Goal: Task Accomplishment & Management: Manage account settings

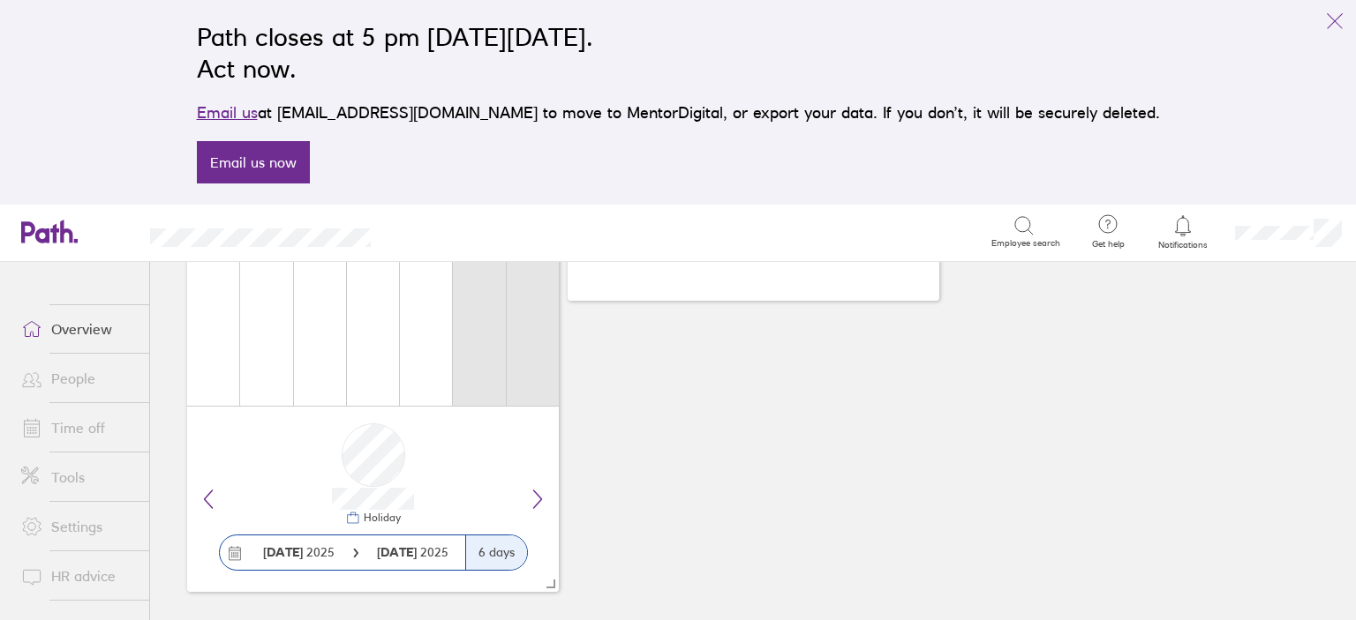
scroll to position [304, 0]
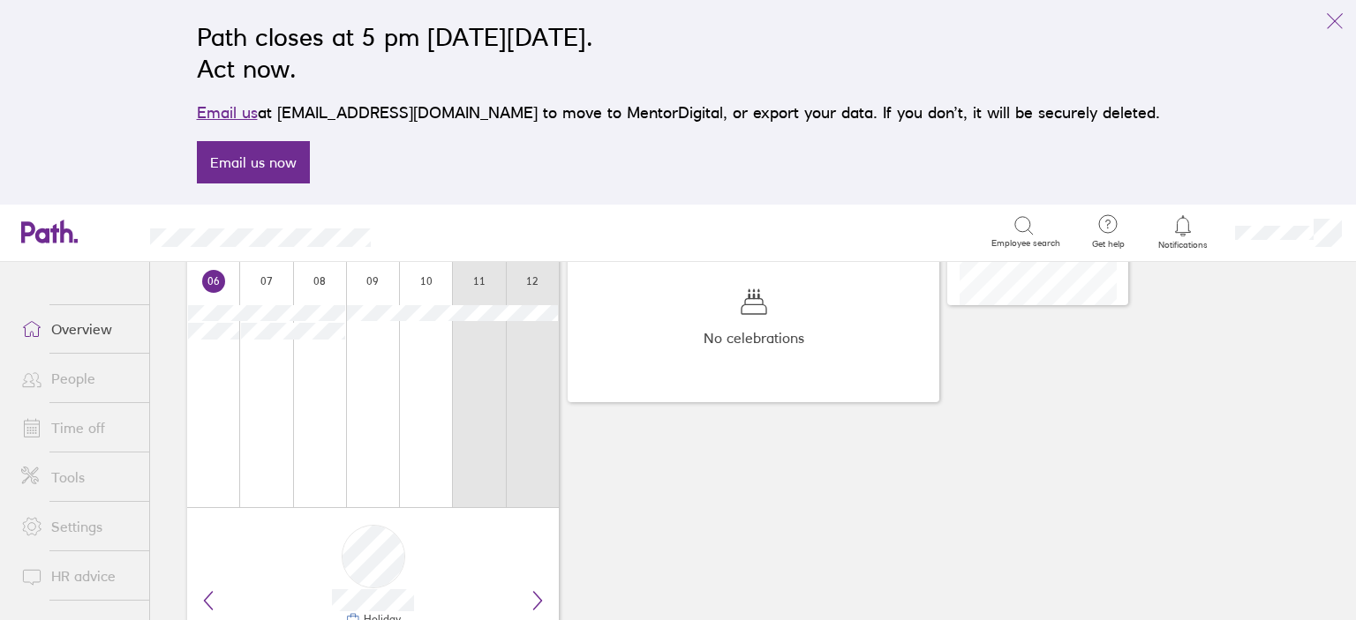
click at [87, 425] on link "Time off" at bounding box center [78, 427] width 142 height 35
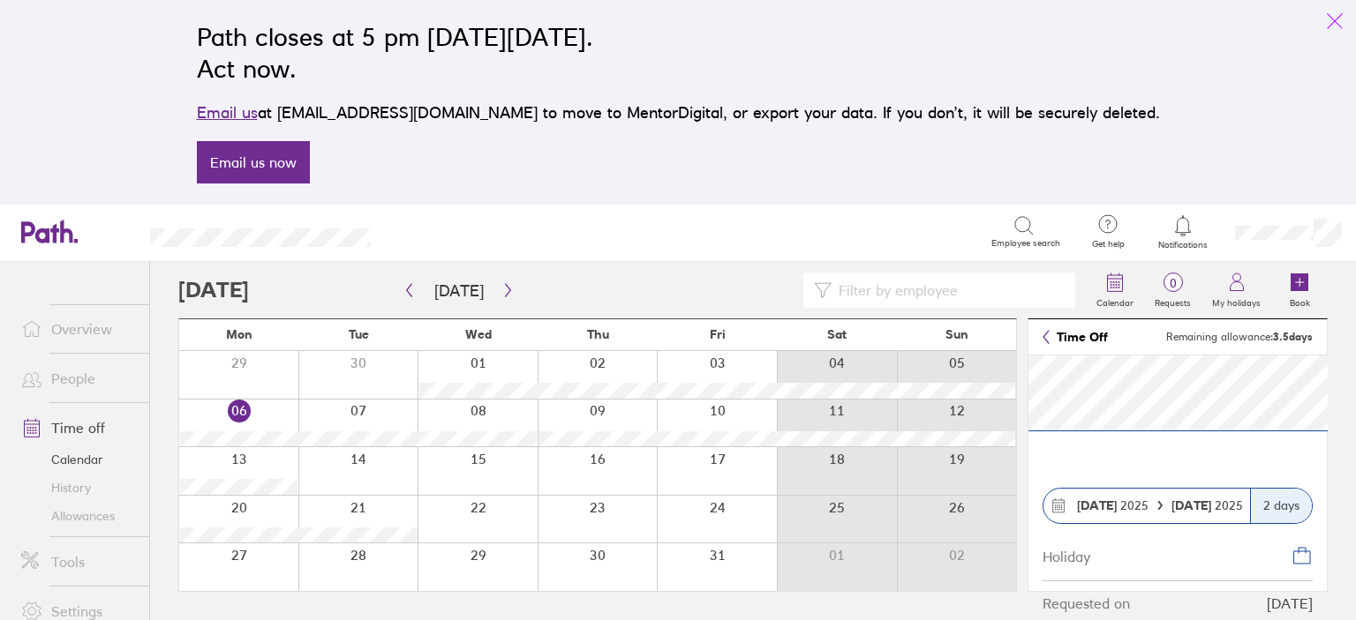
click at [1337, 19] on icon "link" at bounding box center [1334, 21] width 21 height 21
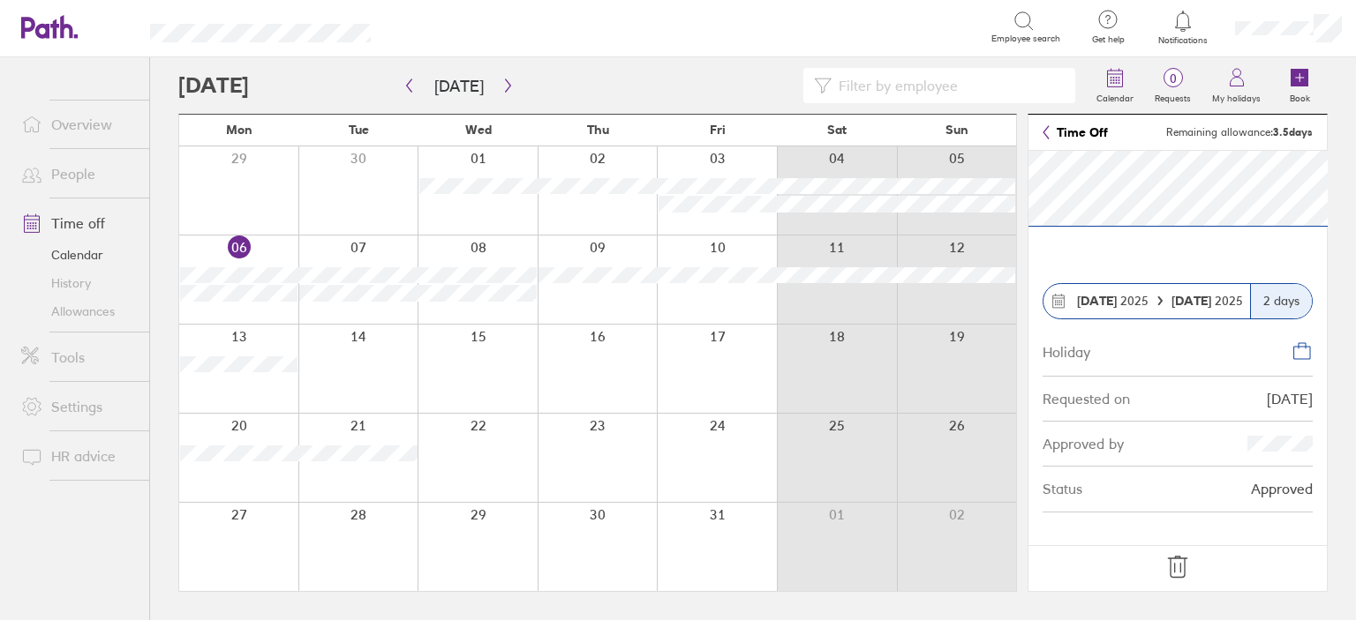
click at [1185, 574] on icon at bounding box center [1177, 567] width 28 height 28
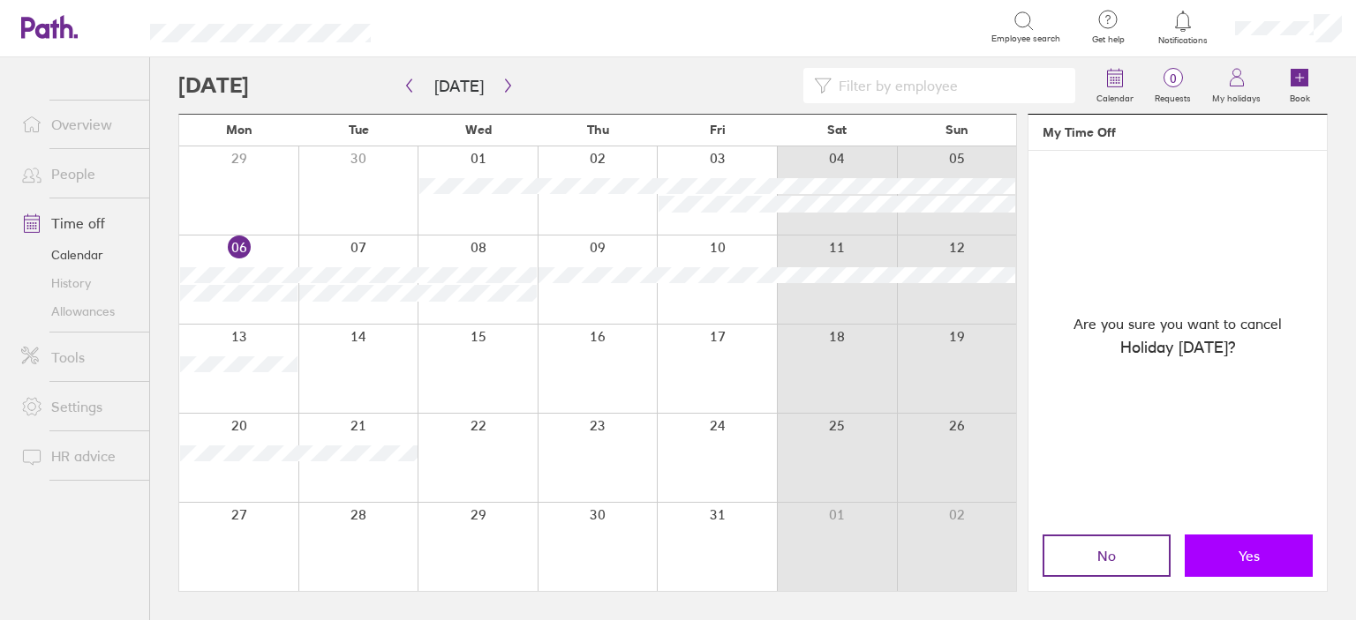
click at [1258, 560] on span "Yes" at bounding box center [1248, 556] width 21 height 16
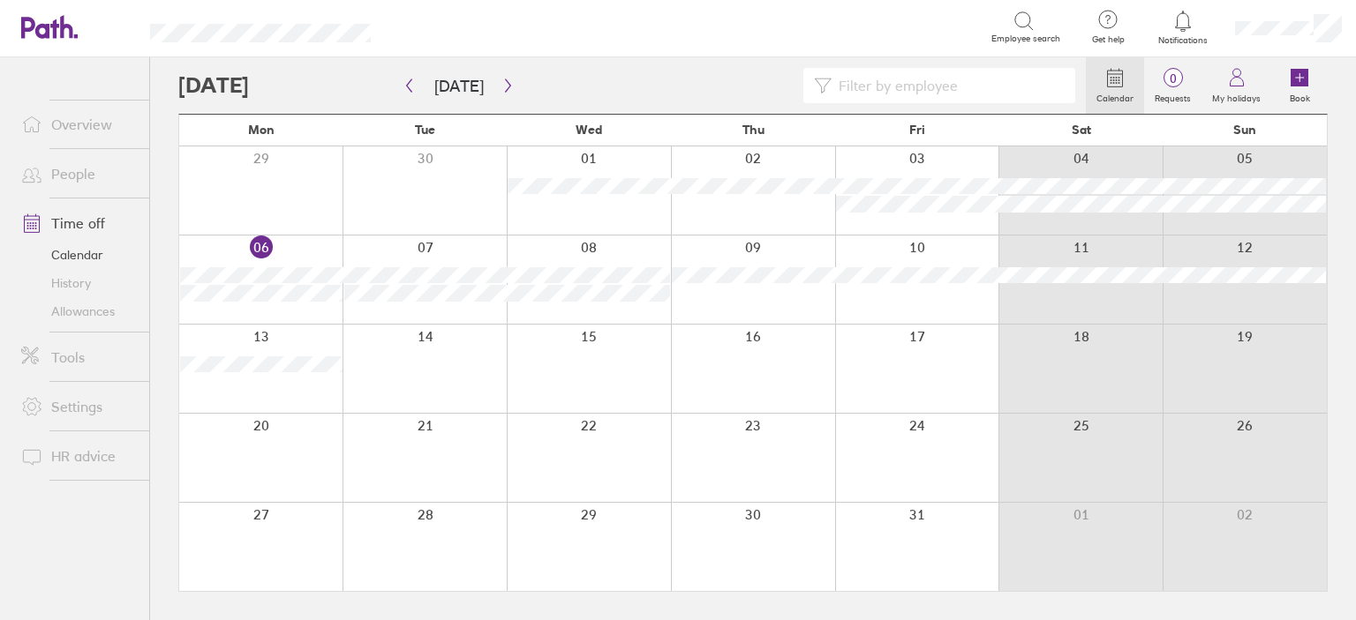
click at [439, 481] on div at bounding box center [424, 458] width 164 height 88
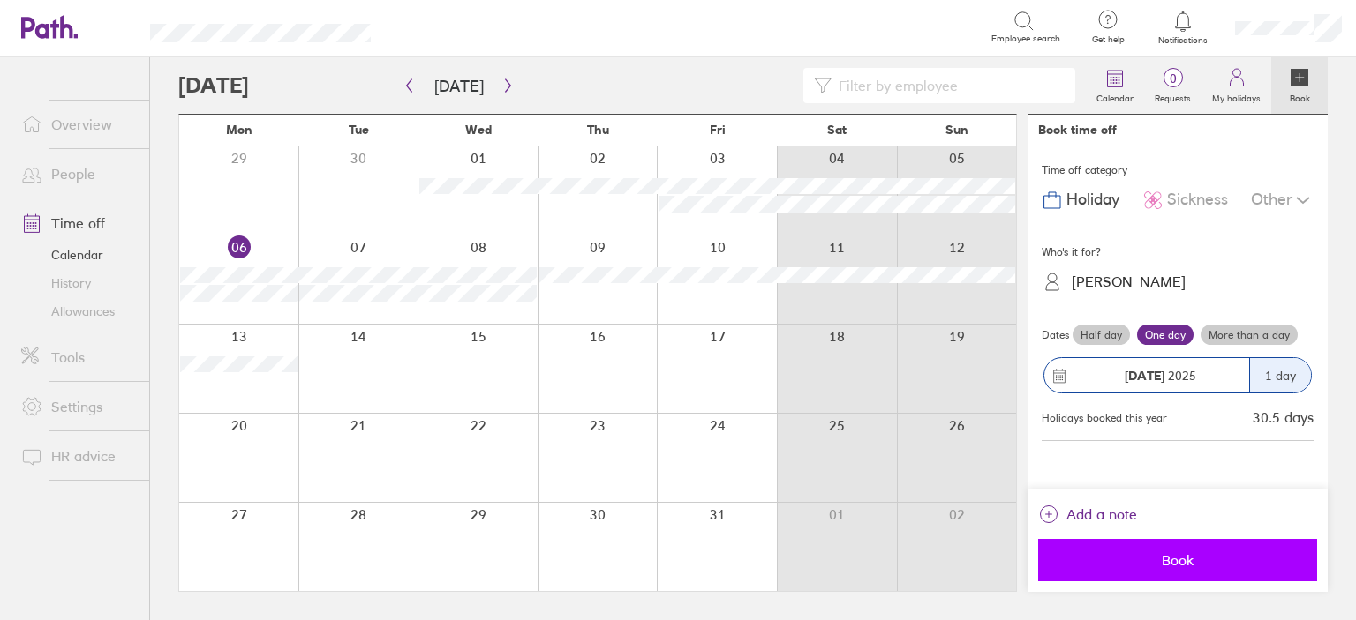
click at [1178, 546] on button "Book" at bounding box center [1177, 560] width 279 height 42
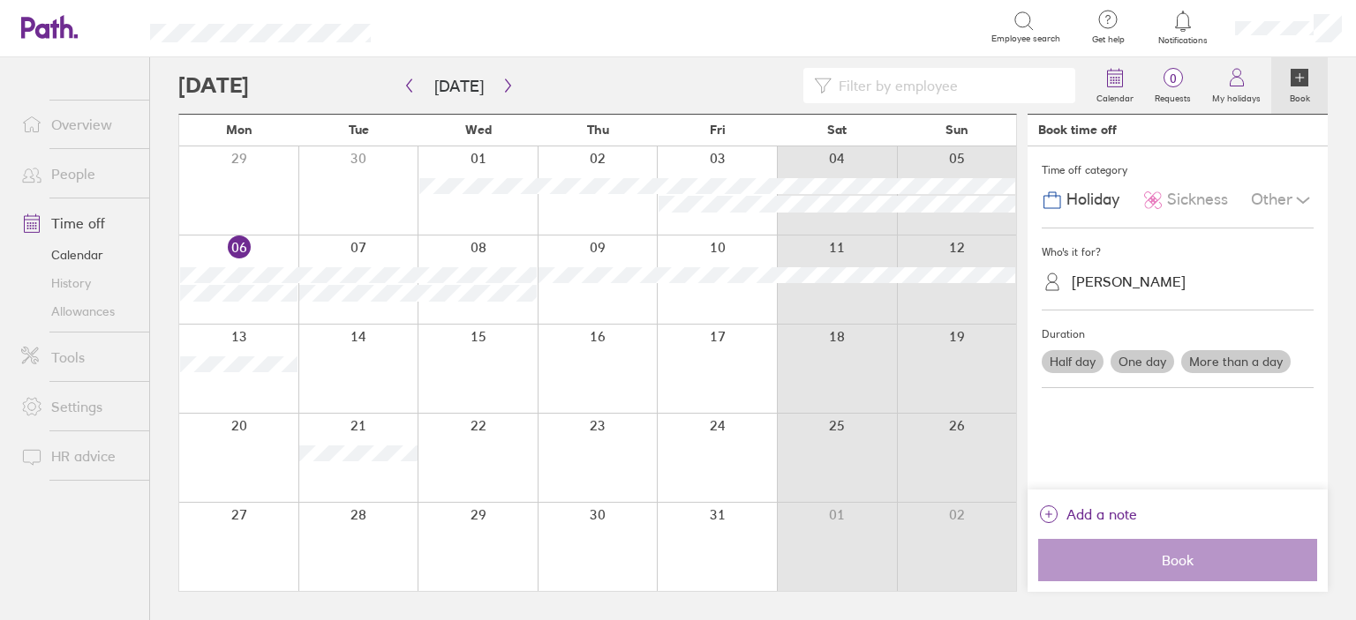
click at [283, 252] on div at bounding box center [238, 280] width 119 height 88
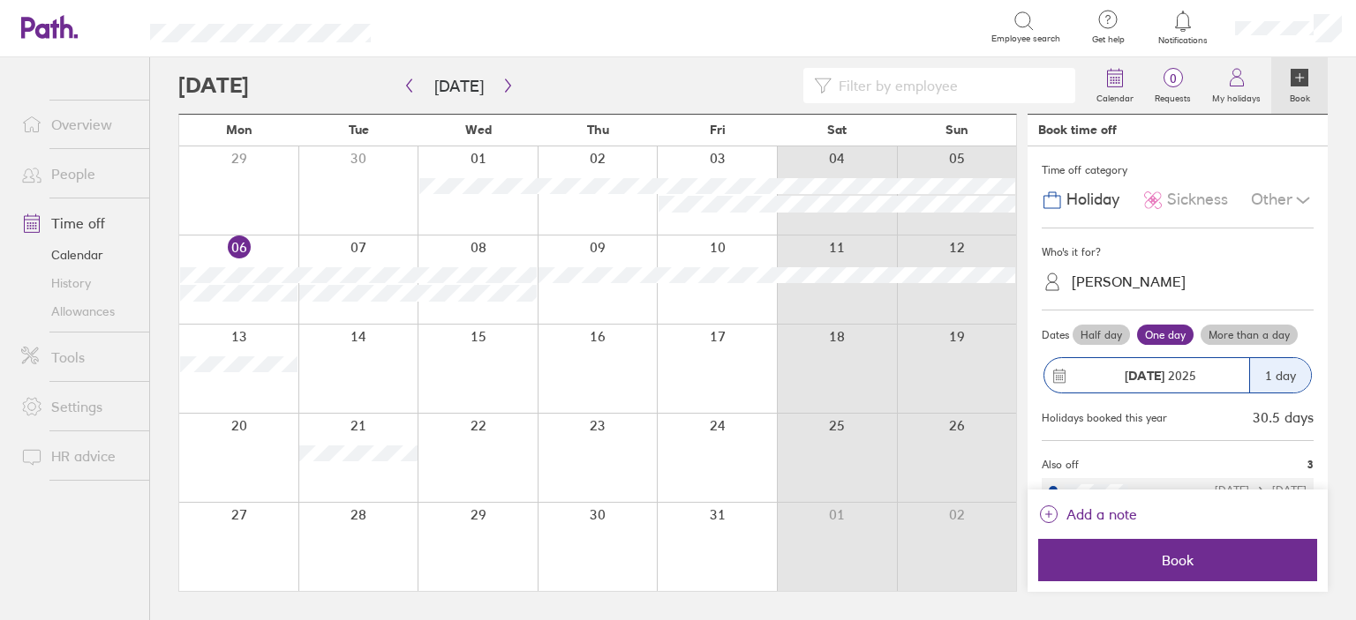
click at [1345, 181] on div "Calendar 0 Requests My holidays Book [DATE] [DATE] Mon Tue Wed Thu Fri Sat Sun …" at bounding box center [753, 338] width 1206 height 563
click at [58, 125] on link "Overview" at bounding box center [78, 124] width 142 height 35
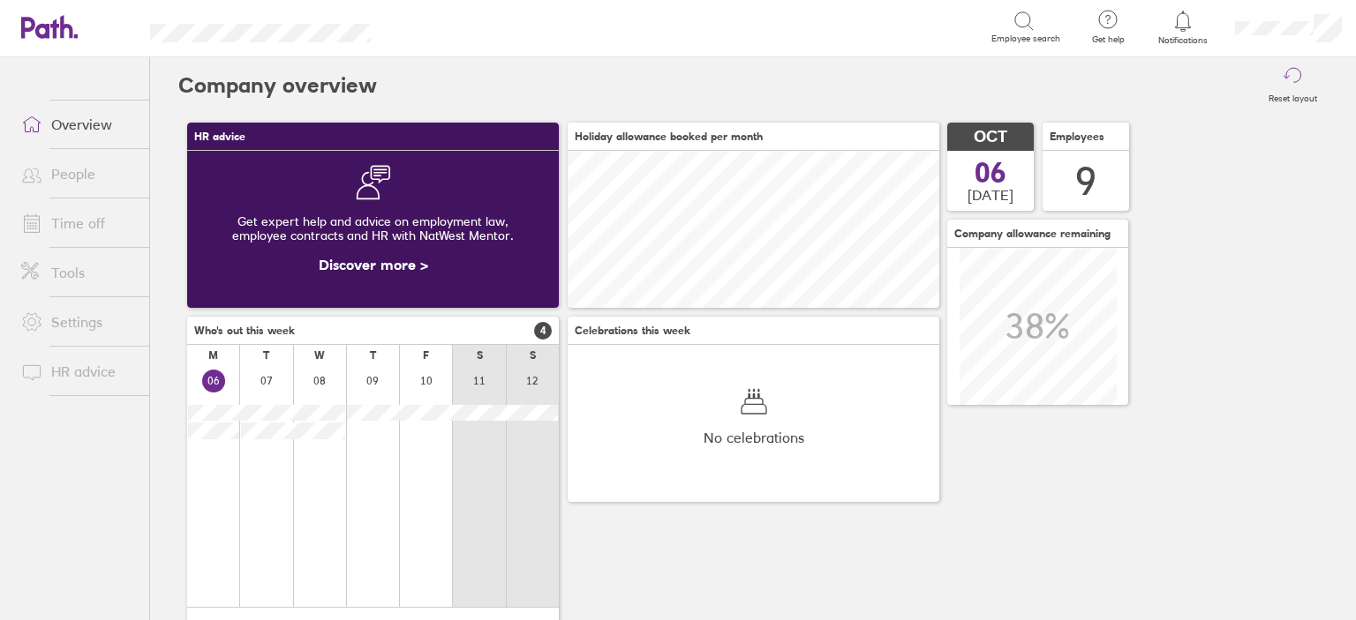
scroll to position [156, 372]
